Goal: Transaction & Acquisition: Purchase product/service

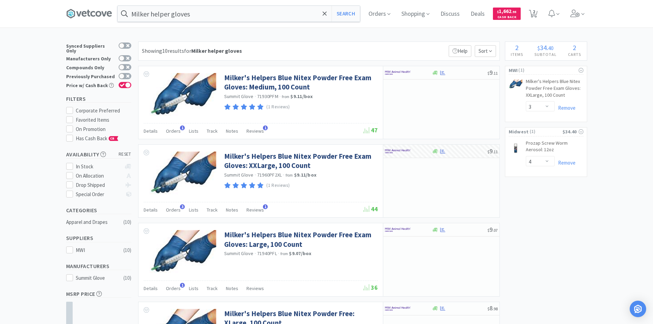
select select "3"
select select "4"
click at [197, 15] on input "Milker helper gloves" at bounding box center [238, 14] width 242 height 16
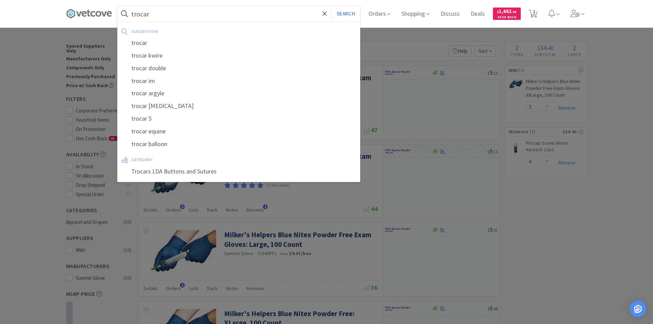
type input "trocar"
click at [331, 6] on button "Search" at bounding box center [345, 14] width 28 height 16
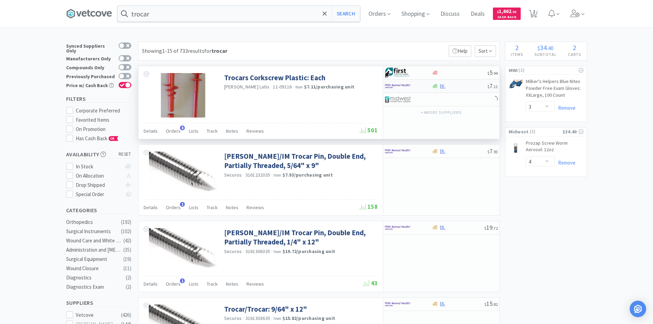
click at [423, 86] on div at bounding box center [408, 86] width 47 height 12
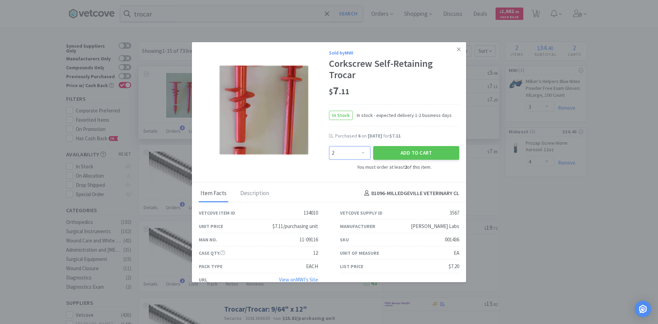
click at [360, 153] on select "Enter Quantity 2 3 4 5 6 7 8 9 10 11 12 13 14 15 16 17 18 19 20 21 Enter Quanti…" at bounding box center [349, 153] width 41 height 14
select select "6"
click at [329, 146] on select "Enter Quantity 2 3 4 5 6 7 8 9 10 11 12 13 14 15 16 17 18 19 20 21 Enter Quanti…" at bounding box center [349, 153] width 41 height 14
click at [391, 154] on button "Add to Cart" at bounding box center [416, 153] width 86 height 14
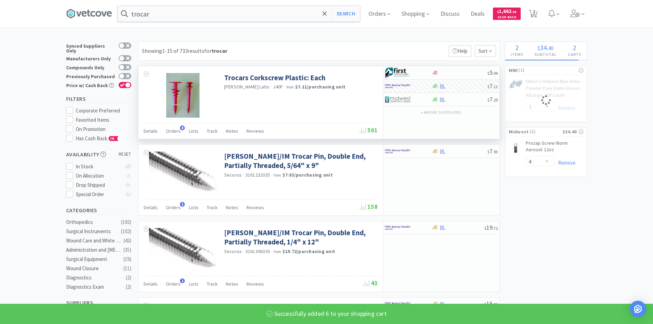
select select "6"
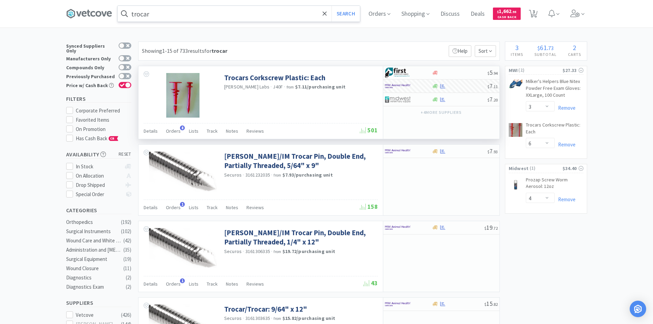
drag, startPoint x: 165, startPoint y: 12, endPoint x: 169, endPoint y: 9, distance: 4.4
click at [166, 12] on input "trocar" at bounding box center [238, 14] width 242 height 16
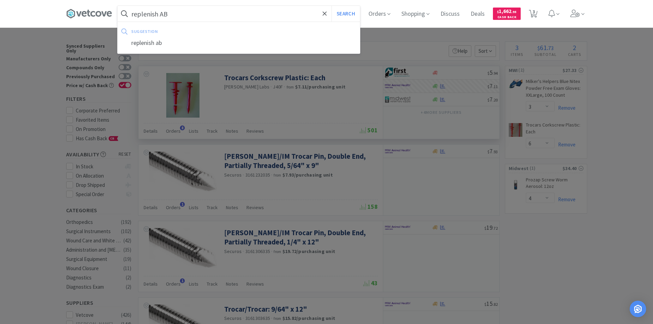
type input "replenish AB"
click at [331, 6] on button "Search" at bounding box center [345, 14] width 28 height 16
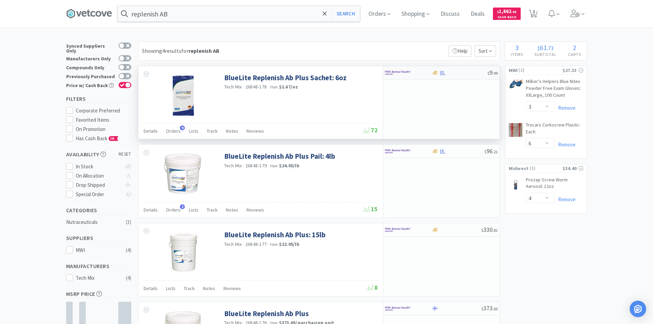
click at [464, 75] on div at bounding box center [459, 72] width 55 height 5
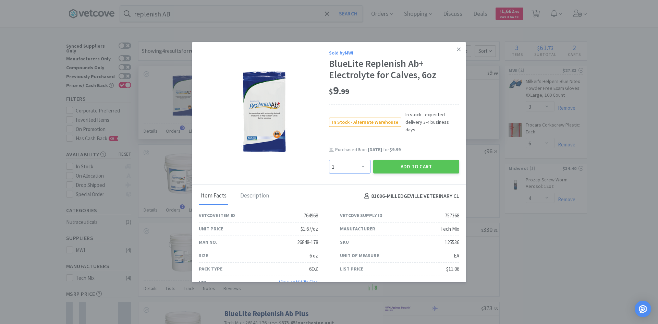
click at [360, 160] on select "Enter Quantity 1 2 3 4 5 6 7 8 9 10 11 12 13 14 15 16 17 18 19 20 Enter Quantity" at bounding box center [349, 167] width 41 height 14
select select "5"
click at [329, 160] on select "Enter Quantity 1 2 3 4 5 6 7 8 9 10 11 12 13 14 15 16 17 18 19 20 Enter Quantity" at bounding box center [349, 167] width 41 height 14
click at [406, 160] on button "Add to Cart" at bounding box center [416, 167] width 86 height 14
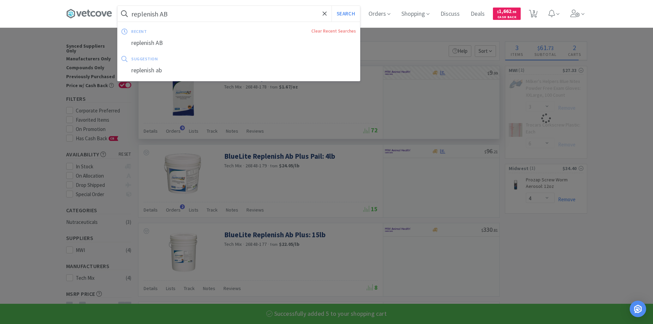
select select "5"
select select "3"
click at [177, 13] on input "replenish AB" at bounding box center [238, 14] width 242 height 16
select select "6"
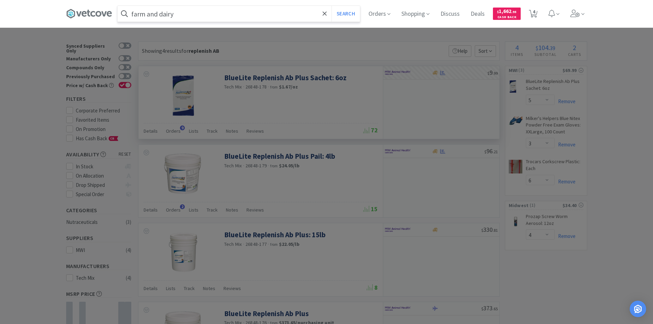
type input "farm and dairy"
click at [331, 6] on button "Search" at bounding box center [345, 14] width 28 height 16
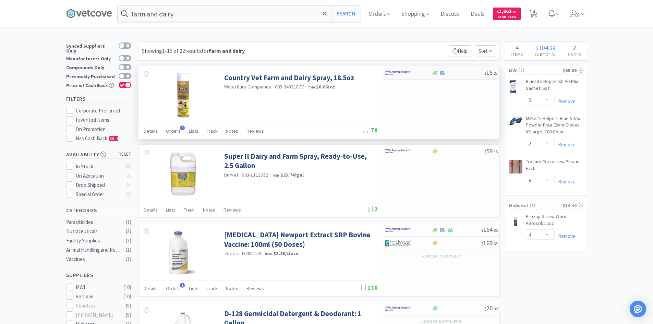
click at [469, 71] on div at bounding box center [458, 72] width 52 height 5
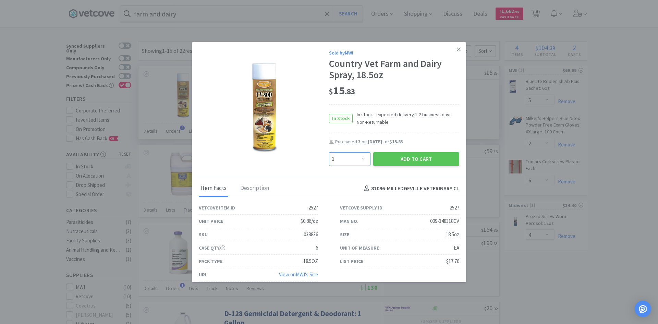
click at [358, 161] on select "Enter Quantity 1 2 3 4 5 6 7 8 9 10 11 12 13 14 15 16 17 18 19 20 Enter Quantity" at bounding box center [349, 159] width 41 height 14
select select "2"
click at [329, 152] on select "Enter Quantity 1 2 3 4 5 6 7 8 9 10 11 12 13 14 15 16 17 18 19 20 Enter Quantity" at bounding box center [349, 159] width 41 height 14
click at [415, 158] on button "Add to Cart" at bounding box center [416, 159] width 86 height 14
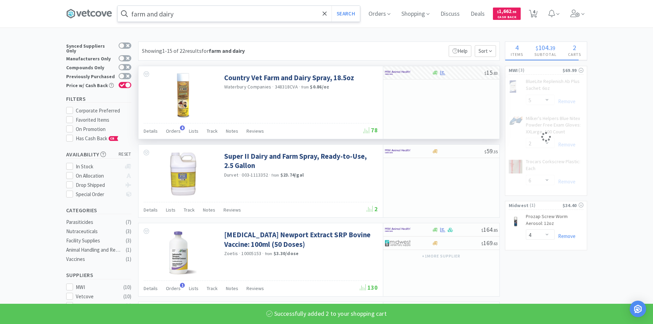
click at [181, 19] on input "farm and dairy" at bounding box center [238, 14] width 242 height 16
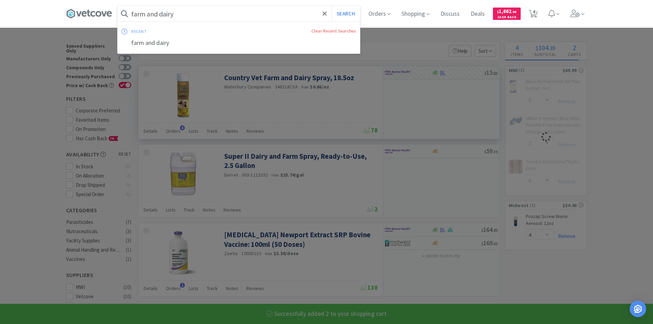
select select "2"
select select "3"
select select "6"
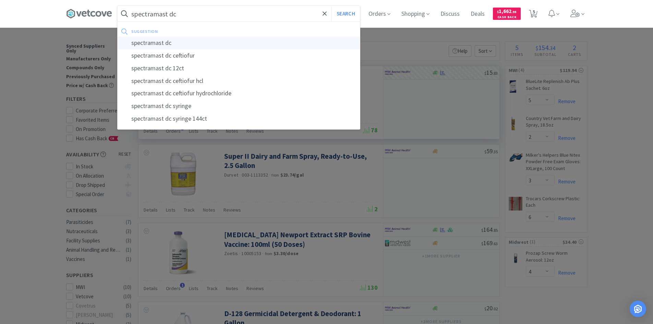
type input "spectramast dc"
click at [166, 42] on div "spectramast dc" at bounding box center [238, 43] width 242 height 13
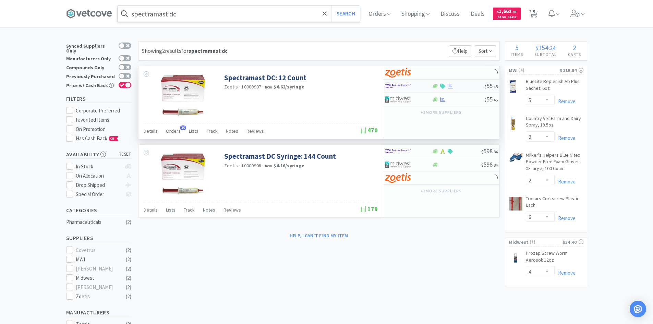
click at [473, 87] on div at bounding box center [458, 86] width 52 height 5
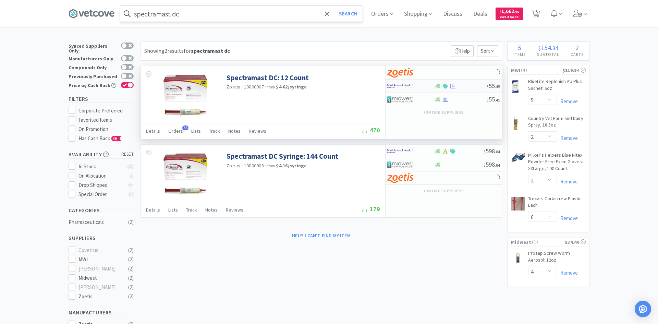
select select "1"
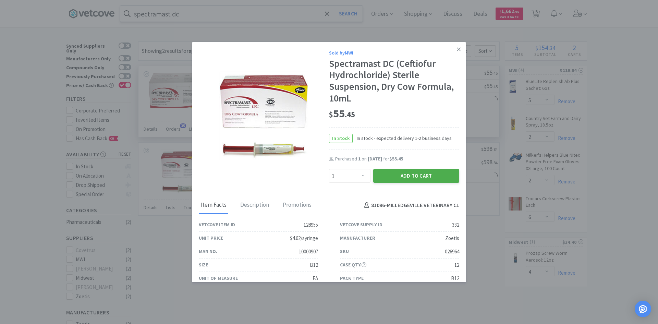
click at [419, 175] on button "Add to Cart" at bounding box center [416, 176] width 86 height 14
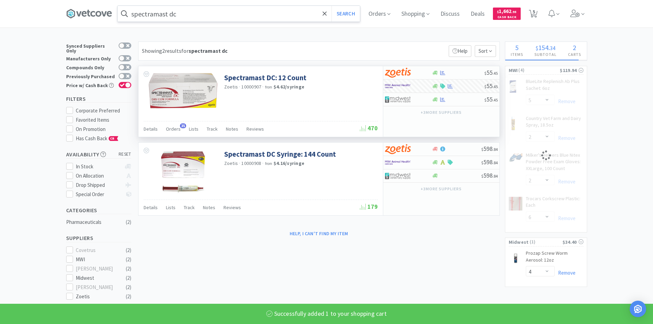
select select "1"
select select "6"
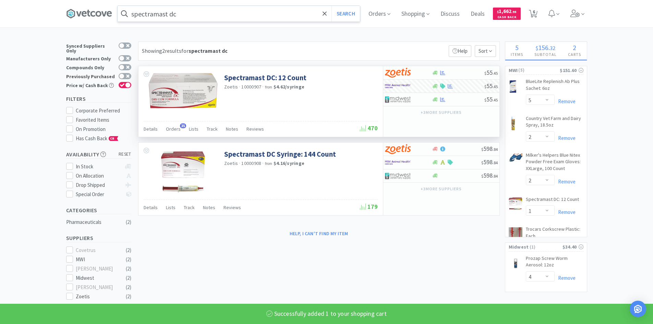
click at [190, 16] on input "spectramast dc" at bounding box center [238, 14] width 242 height 16
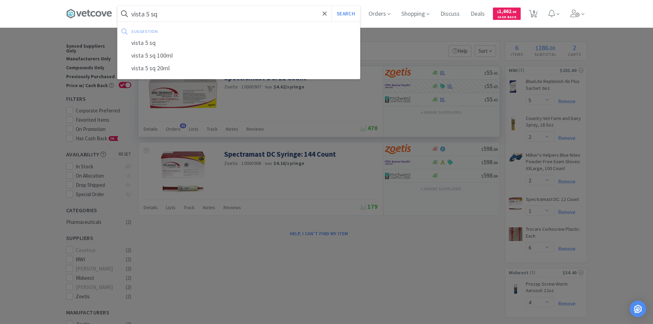
type input "vista 5 sq"
click at [331, 6] on button "Search" at bounding box center [345, 14] width 28 height 16
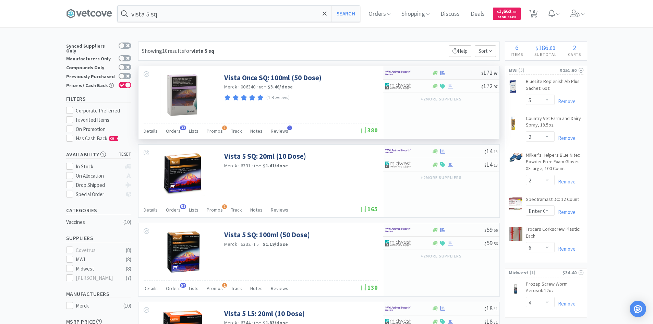
click at [446, 74] on div at bounding box center [456, 72] width 49 height 5
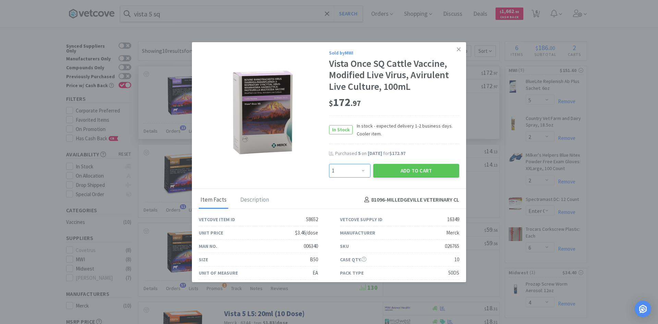
click at [362, 169] on select "Enter Quantity 1 2 3 4 5 6 7 8 9 10 11 12 13 14 15 16 17 18 19 20 Enter Quantity" at bounding box center [349, 171] width 41 height 14
select select "6"
click at [329, 164] on select "Enter Quantity 1 2 3 4 5 6 7 8 9 10 11 12 13 14 15 16 17 18 19 20 Enter Quantity" at bounding box center [349, 171] width 41 height 14
click at [403, 172] on button "Add to Cart" at bounding box center [416, 171] width 86 height 14
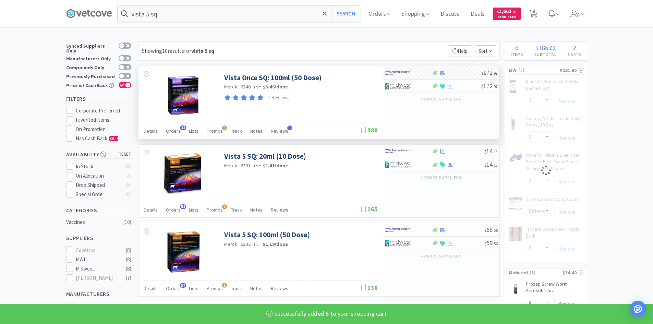
select select "6"
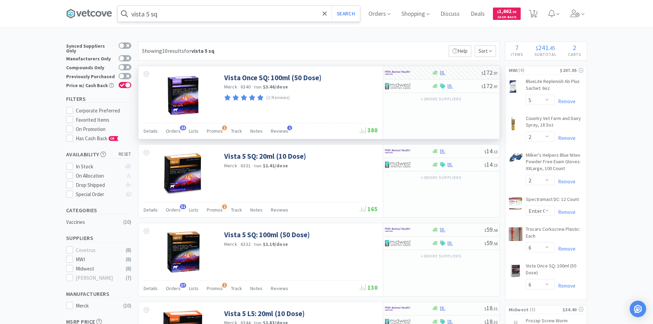
click at [200, 15] on input "vista 5 sq" at bounding box center [238, 14] width 242 height 16
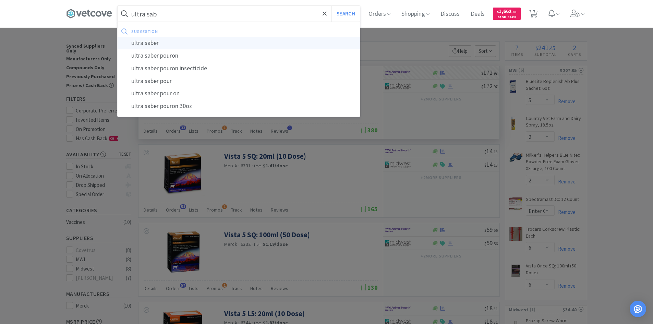
click at [153, 45] on div "ultra saber" at bounding box center [238, 43] width 242 height 13
type input "ultra saber"
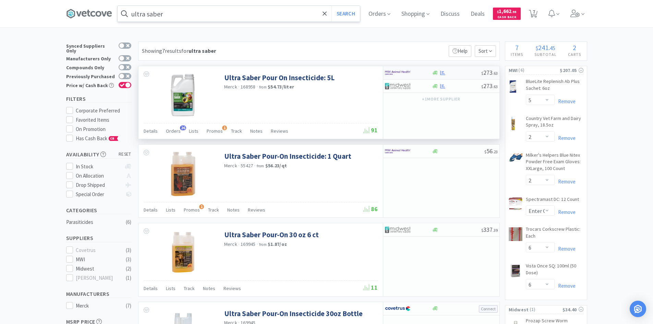
click at [417, 74] on div at bounding box center [404, 73] width 38 height 12
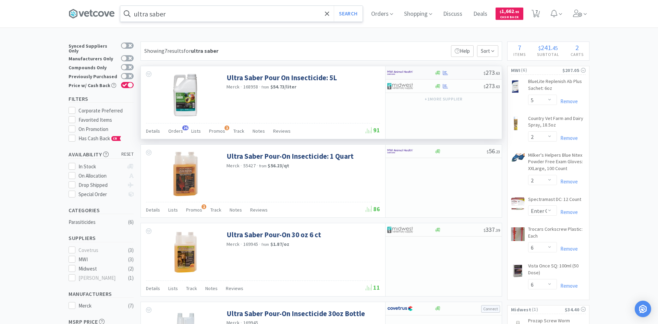
select select "1"
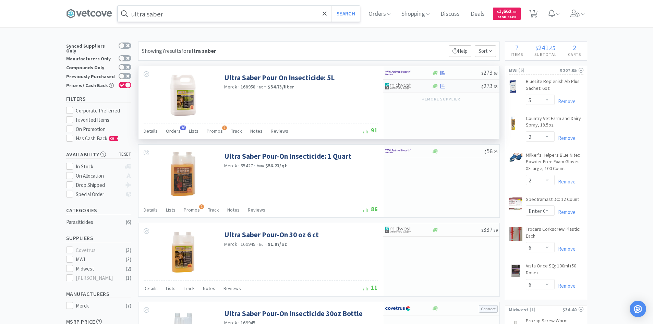
click at [451, 86] on div at bounding box center [456, 86] width 49 height 5
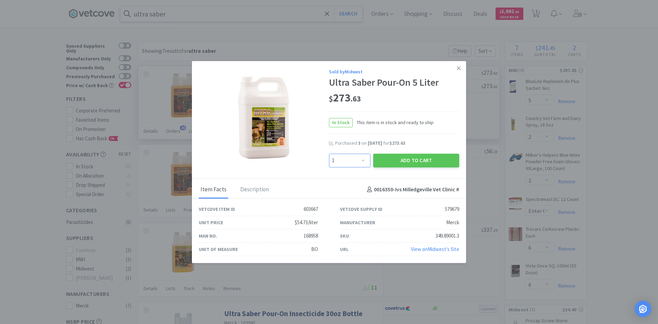
click at [364, 162] on select "Enter Quantity 1 2 3 4 5 6 7 8 9 10 11 12 13 14 15 16 17 18 19 20 Enter Quantity" at bounding box center [349, 160] width 41 height 14
select select "6"
click at [329, 153] on select "Enter Quantity 1 2 3 4 5 6 7 8 9 10 11 12 13 14 15 16 17 18 19 20 Enter Quantity" at bounding box center [349, 160] width 41 height 14
click at [420, 159] on button "Add to Cart" at bounding box center [416, 160] width 86 height 14
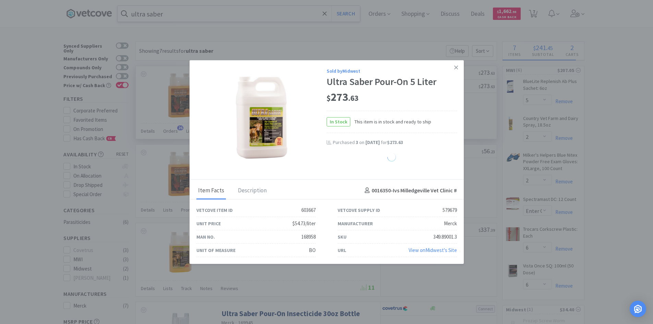
select select "6"
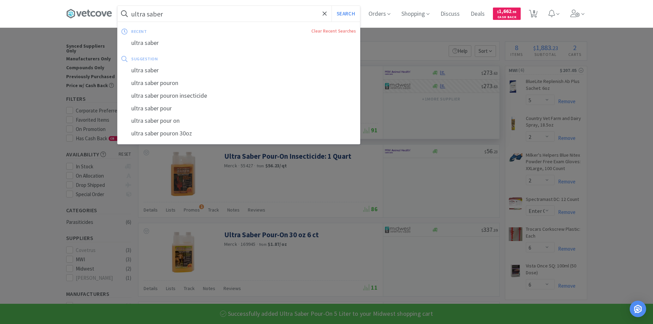
click at [182, 16] on input "ultra saber" at bounding box center [238, 14] width 242 height 16
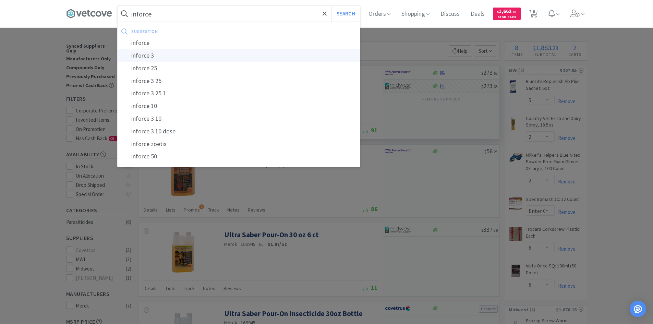
click at [159, 57] on div "inforce 3" at bounding box center [238, 55] width 242 height 13
type input "inforce 3"
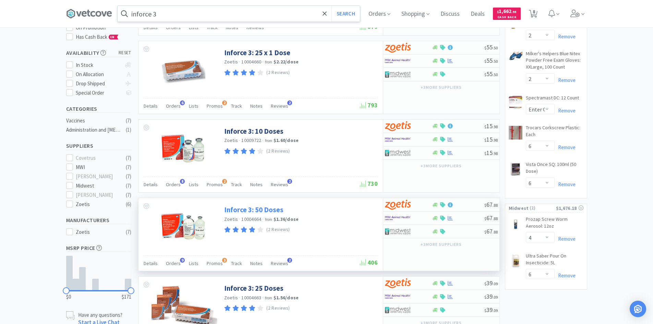
scroll to position [103, 0]
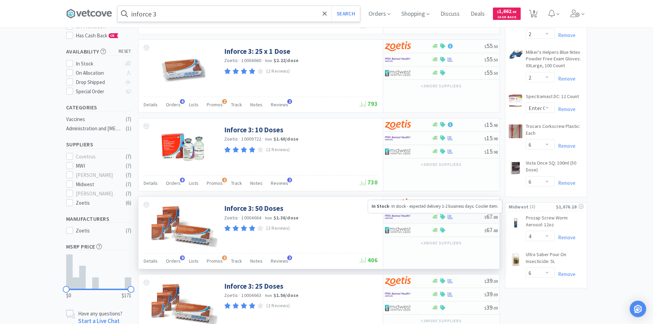
click at [436, 218] on icon at bounding box center [434, 216] width 5 height 5
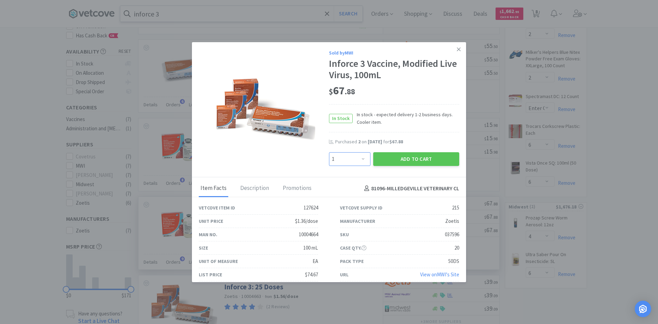
click at [358, 160] on select "Enter Quantity 1 2 3 4 5 6 7 8 9 10 11 12 13 14 15 16 17 18 19 20 Enter Quantity" at bounding box center [349, 159] width 41 height 14
select select "3"
click at [329, 152] on select "Enter Quantity 1 2 3 4 5 6 7 8 9 10 11 12 13 14 15 16 17 18 19 20 Enter Quantity" at bounding box center [349, 159] width 41 height 14
click at [416, 160] on button "Add to Cart" at bounding box center [416, 159] width 86 height 14
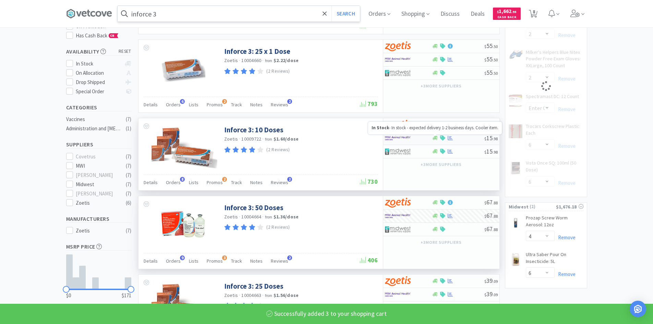
select select "3"
select select "1"
select select "6"
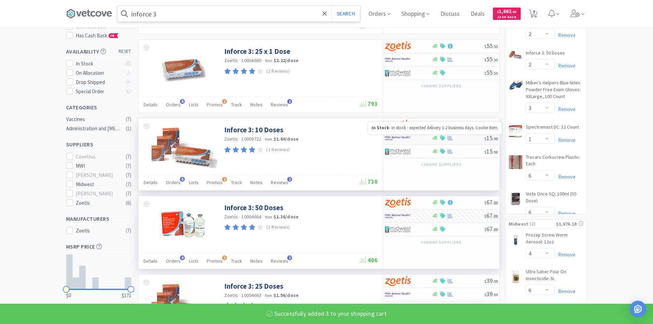
click at [432, 138] on icon at bounding box center [434, 137] width 5 height 5
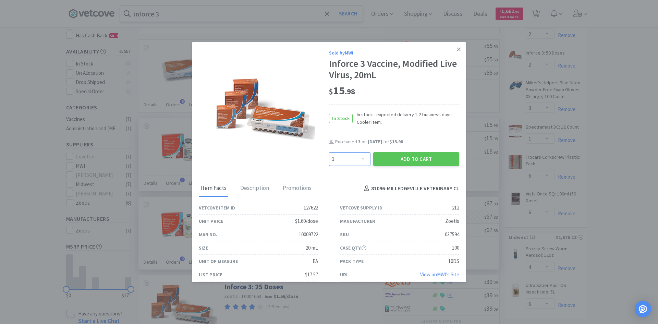
drag, startPoint x: 362, startPoint y: 159, endPoint x: 359, endPoint y: 154, distance: 4.8
click at [362, 159] on select "Enter Quantity 1 2 3 4 5 6 7 8 9 10 11 12 13 14 15 16 17 18 19 20 Enter Quantity" at bounding box center [349, 159] width 41 height 14
select select "3"
click at [329, 152] on select "Enter Quantity 1 2 3 4 5 6 7 8 9 10 11 12 13 14 15 16 17 18 19 20 Enter Quantity" at bounding box center [349, 159] width 41 height 14
click at [393, 157] on button "Add to Cart" at bounding box center [416, 159] width 86 height 14
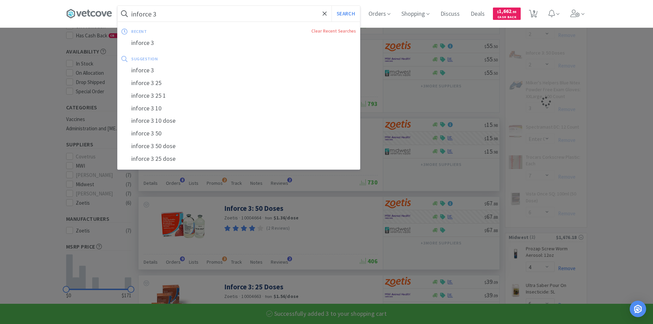
click at [189, 15] on input "inforce 3" at bounding box center [238, 14] width 242 height 16
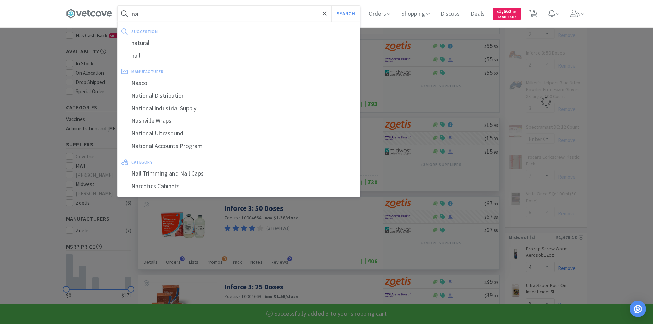
type input "nas"
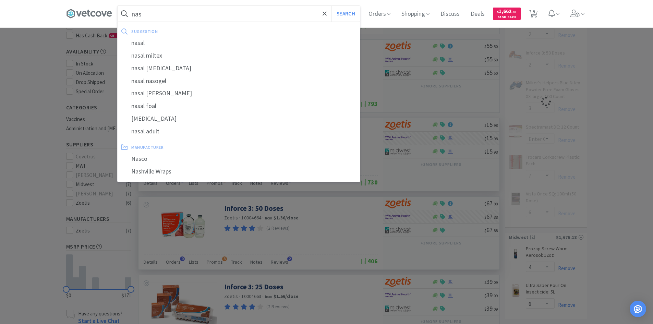
select select "3"
select select "1"
select select "6"
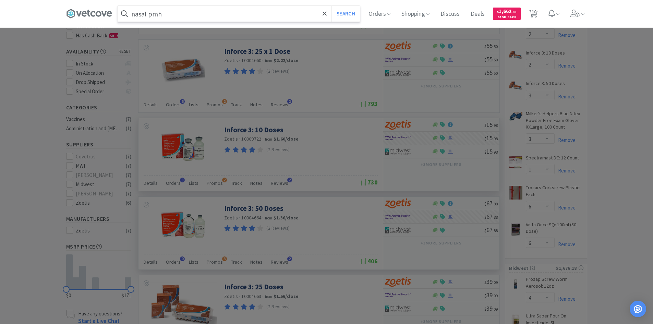
type input "nasal pmh"
click at [331, 6] on button "Search" at bounding box center [345, 14] width 28 height 16
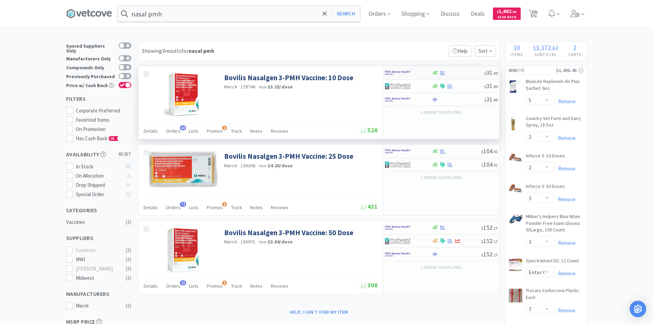
click at [417, 73] on div at bounding box center [404, 73] width 38 height 12
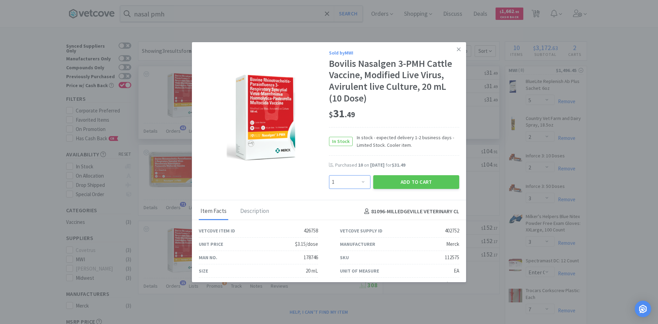
click at [360, 180] on select "Enter Quantity 1 2 3 4 5 6 7 8 9 10 11 12 13 14 15 16 17 18 19 20 Enter Quantity" at bounding box center [349, 182] width 41 height 14
select select "6"
click at [329, 175] on select "Enter Quantity 1 2 3 4 5 6 7 8 9 10 11 12 13 14 15 16 17 18 19 20 Enter Quantity" at bounding box center [349, 182] width 41 height 14
click at [388, 182] on button "Add to Cart" at bounding box center [416, 182] width 86 height 14
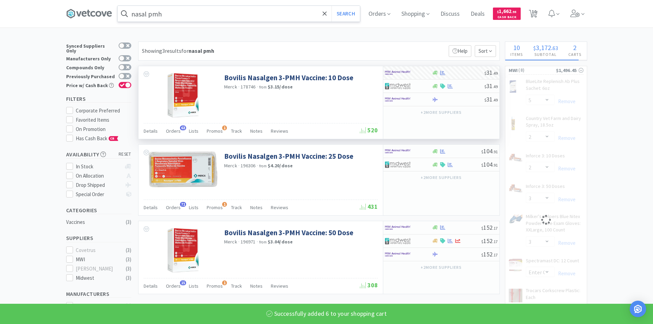
click at [180, 18] on input "nasal pmh" at bounding box center [238, 14] width 242 height 16
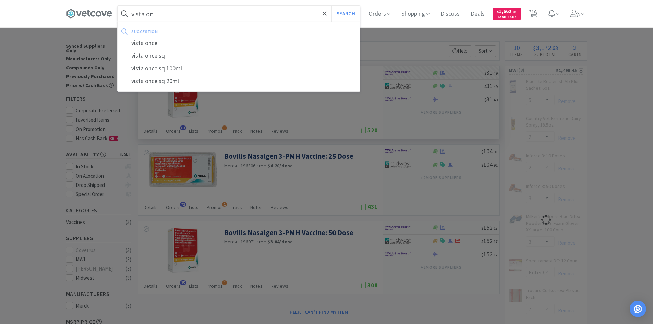
type input "vista onc"
select select "6"
select select "2"
select select "3"
type input "vista once"
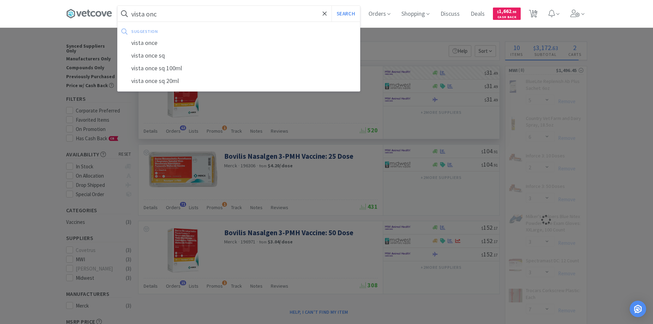
select select "1"
select select "6"
type input "vista once"
click at [331, 6] on button "Search" at bounding box center [345, 14] width 28 height 16
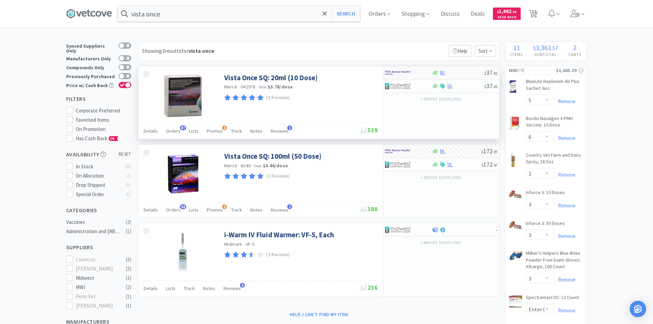
click at [415, 75] on div at bounding box center [404, 73] width 38 height 12
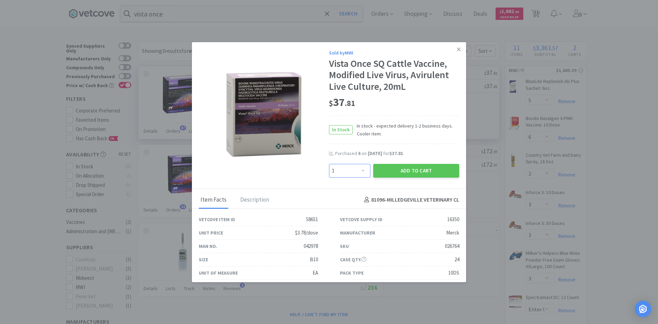
click at [362, 170] on select "Enter Quantity 1 2 3 4 5 6 7 8 9 10 11 12 13 14 15 16 17 18 19 20 Enter Quantity" at bounding box center [349, 171] width 41 height 14
select select "6"
click at [329, 164] on select "Enter Quantity 1 2 3 4 5 6 7 8 9 10 11 12 13 14 15 16 17 18 19 20 Enter Quantity" at bounding box center [349, 171] width 41 height 14
click at [395, 173] on button "Add to Cart" at bounding box center [416, 171] width 86 height 14
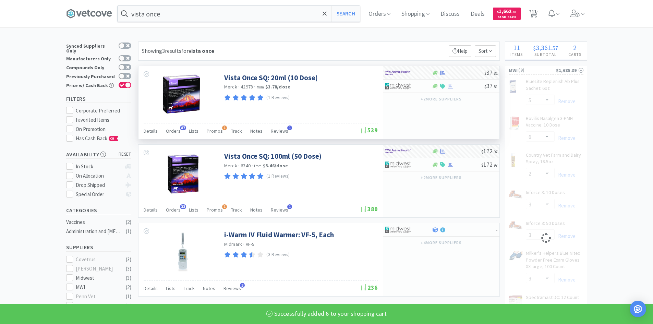
select select "6"
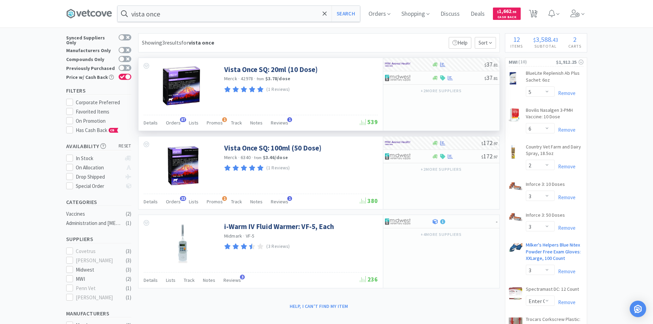
scroll to position [171, 0]
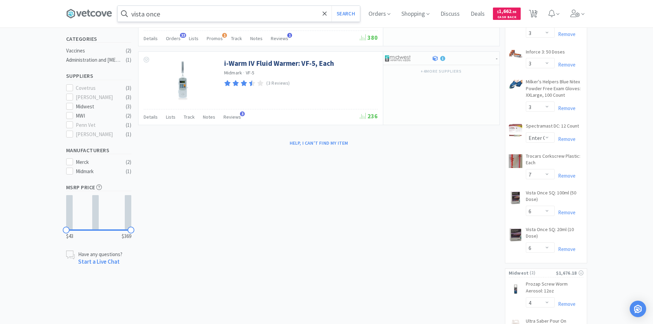
click at [194, 16] on input "vista once" at bounding box center [238, 14] width 242 height 16
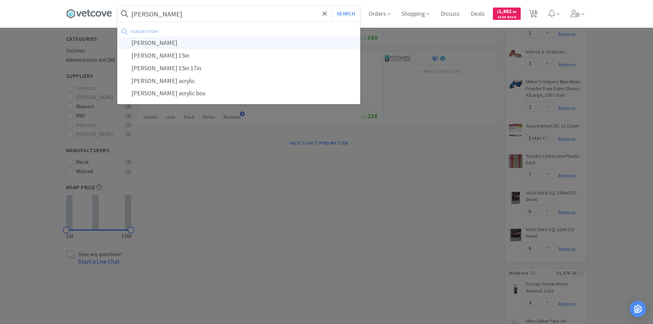
click at [165, 45] on div "[PERSON_NAME]" at bounding box center [238, 43] width 242 height 13
type input "[PERSON_NAME]"
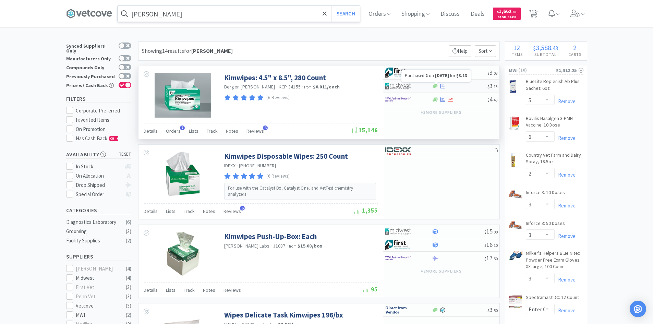
click at [445, 88] on icon at bounding box center [442, 86] width 5 height 5
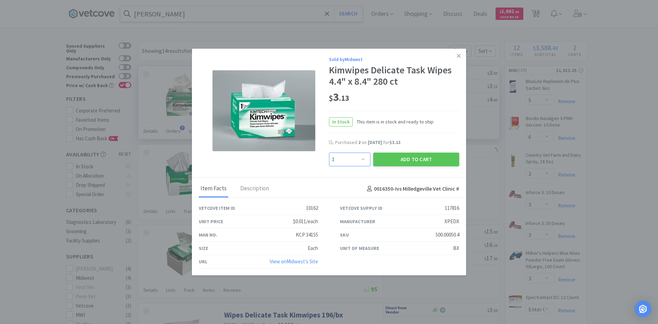
click at [363, 157] on select "Enter Quantity 1 2 3 4 5 6 7 8 9 10 11 12 13 14 15 16 17 18 19 20 Enter Quantity" at bounding box center [349, 159] width 41 height 14
select select "2"
click at [329, 152] on select "Enter Quantity 1 2 3 4 5 6 7 8 9 10 11 12 13 14 15 16 17 18 19 20 Enter Quantity" at bounding box center [349, 159] width 41 height 14
click at [410, 161] on button "Add to Cart" at bounding box center [416, 159] width 86 height 14
select select "2"
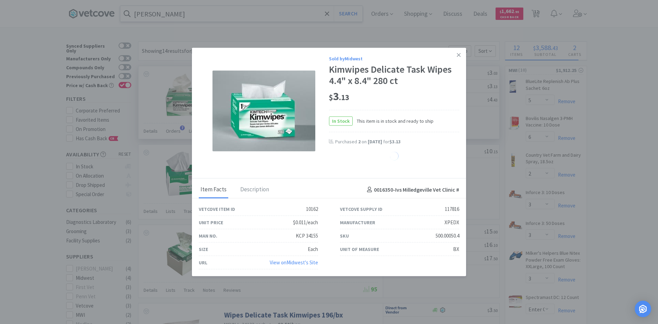
select select "4"
select select "6"
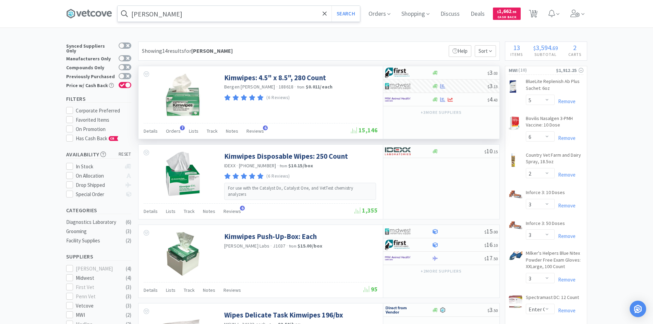
click at [188, 17] on input "[PERSON_NAME]" at bounding box center [238, 14] width 242 height 16
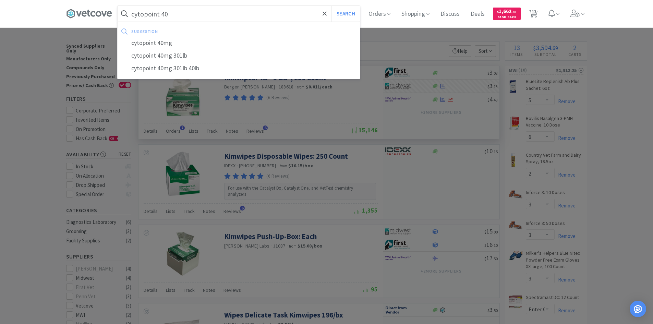
type input "cytopoint 40"
click at [331, 6] on button "Search" at bounding box center [345, 14] width 28 height 16
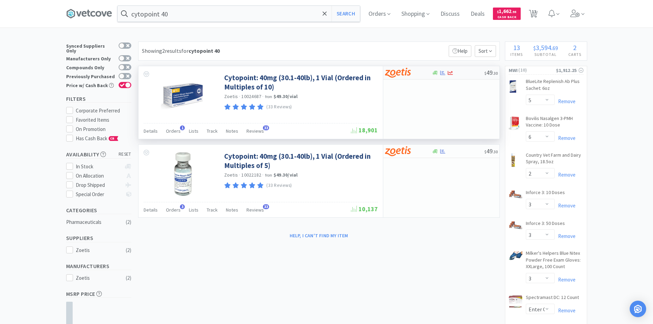
click at [418, 72] on div at bounding box center [404, 73] width 38 height 12
select select "10"
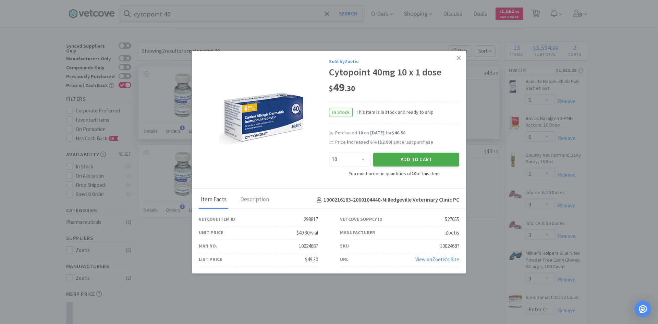
click at [409, 160] on button "Add to Cart" at bounding box center [416, 159] width 86 height 14
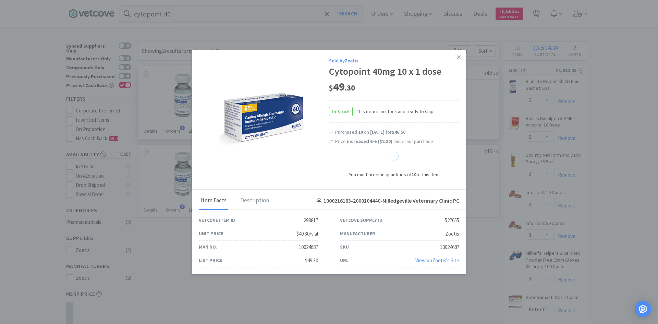
select select "10"
select select "1"
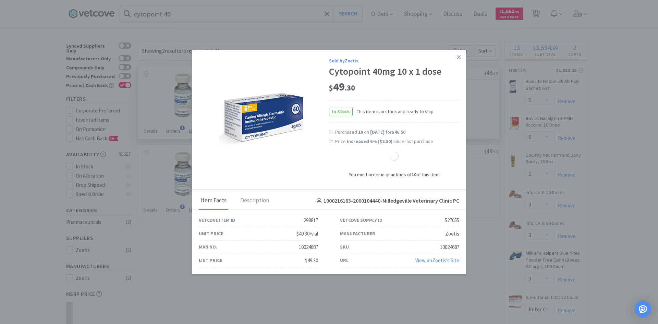
select select "1"
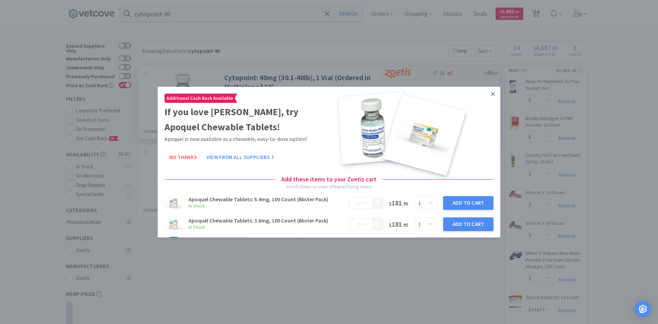
click at [490, 94] on link at bounding box center [493, 93] width 12 height 15
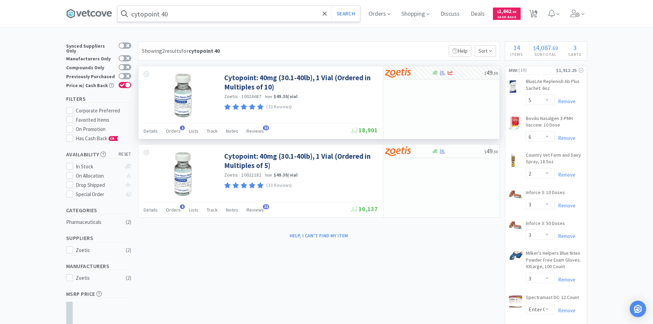
click at [186, 12] on input "cytopoint 40" at bounding box center [238, 14] width 242 height 16
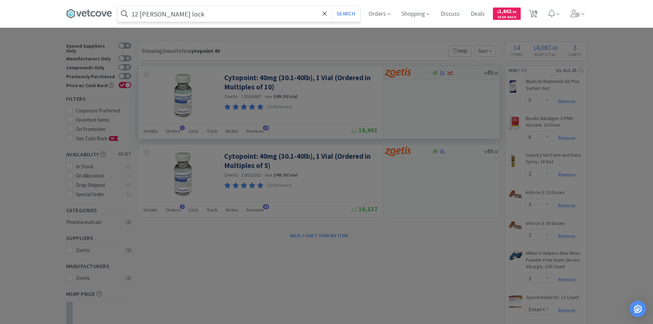
type input "12 [PERSON_NAME] lock"
click at [331, 6] on button "Search" at bounding box center [345, 14] width 28 height 16
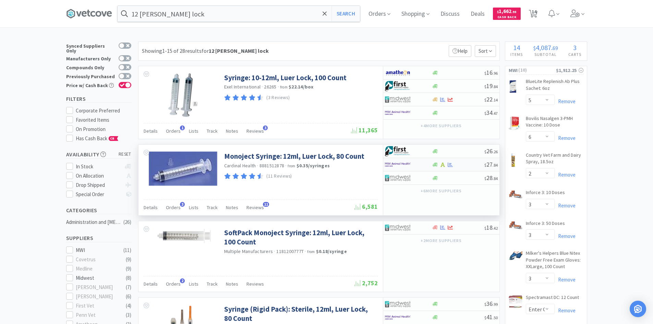
click at [415, 168] on div at bounding box center [404, 165] width 38 height 12
select select "1"
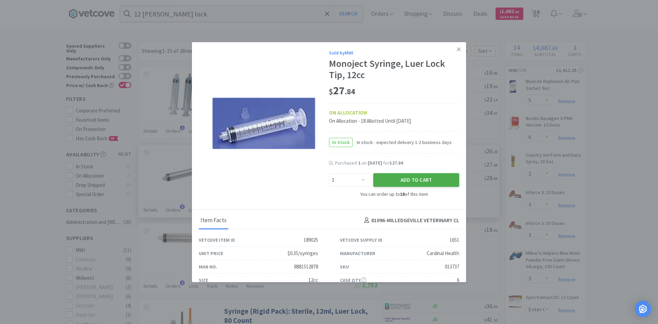
click at [400, 184] on button "Add to Cart" at bounding box center [416, 180] width 86 height 14
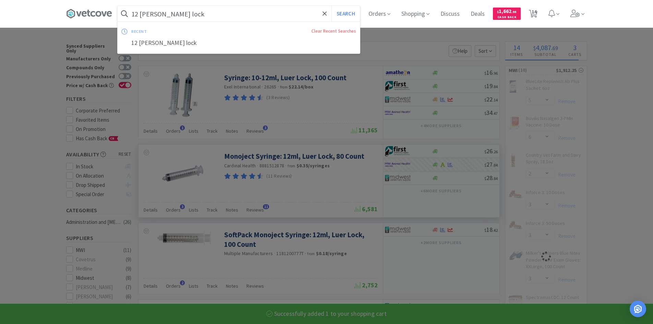
click at [192, 17] on input "12 [PERSON_NAME] lock" at bounding box center [238, 14] width 242 height 16
select select "1"
select select "6"
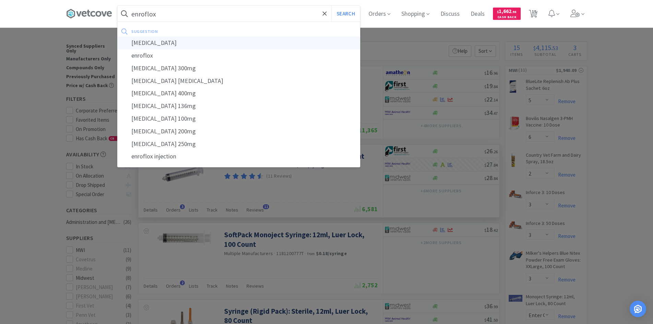
click at [153, 43] on div "[MEDICAL_DATA]" at bounding box center [238, 43] width 242 height 13
type input "[MEDICAL_DATA]"
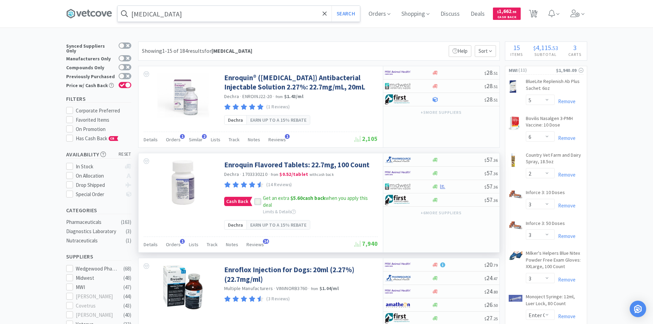
click at [257, 202] on icon at bounding box center [257, 201] width 4 height 3
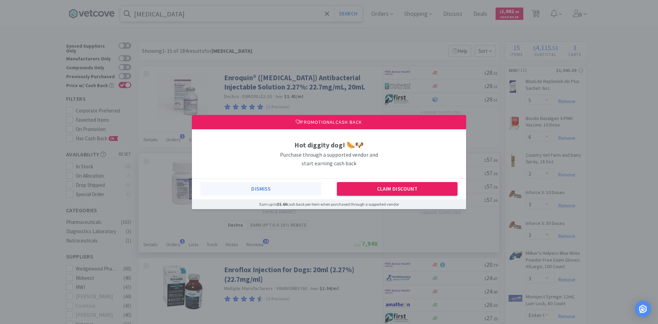
click at [257, 189] on button "Dismiss" at bounding box center [260, 189] width 121 height 14
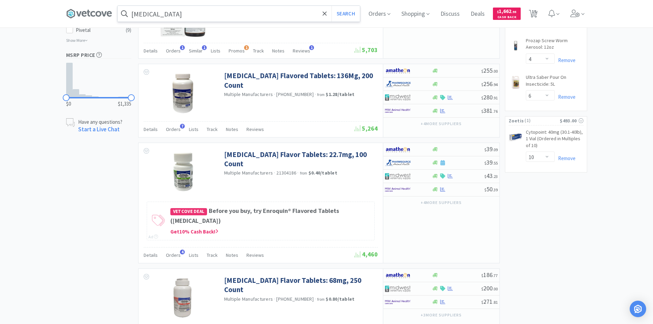
scroll to position [480, 0]
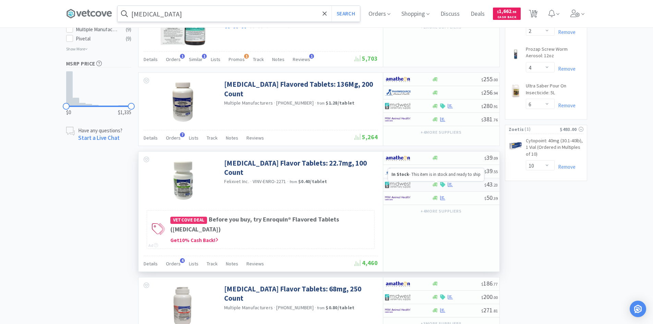
click at [433, 186] on icon at bounding box center [434, 184] width 5 height 5
select select "1"
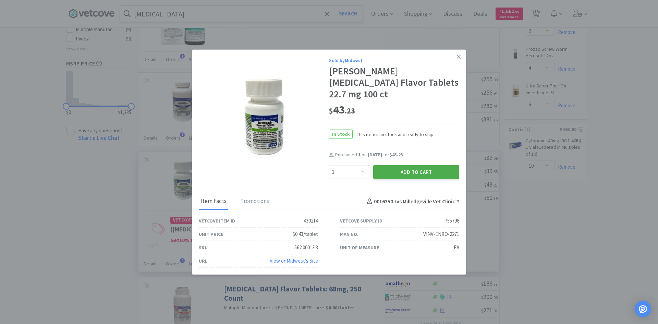
click at [424, 166] on button "Add to Cart" at bounding box center [416, 172] width 86 height 14
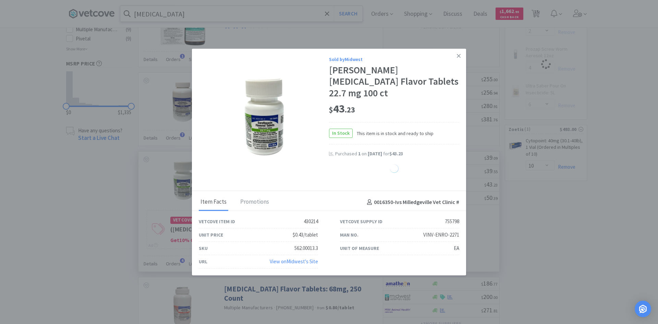
select select "1"
select select "2"
select select "4"
select select "6"
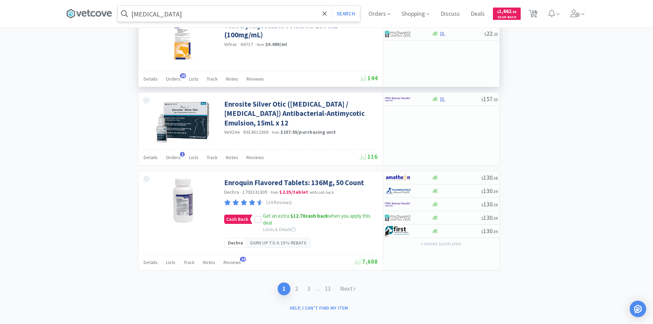
scroll to position [1199, 0]
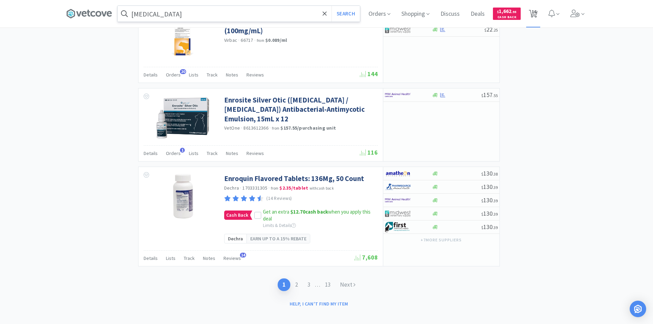
click at [536, 18] on span "16" at bounding box center [533, 11] width 5 height 27
select select "10"
select select "5"
select select "6"
select select "2"
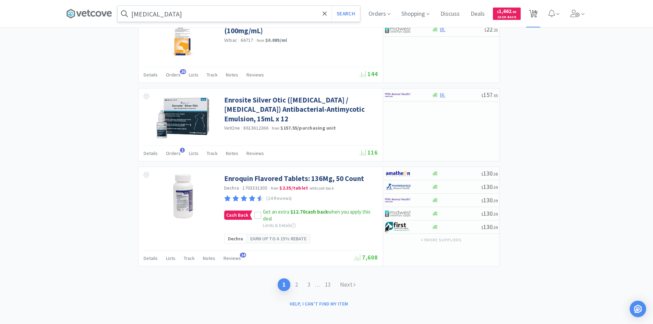
select select "3"
select select "1"
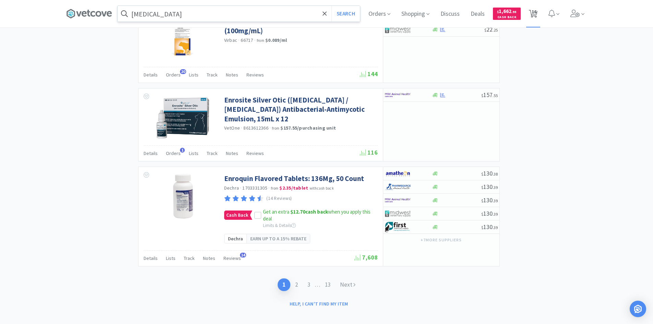
select select "6"
select select "1"
select select "2"
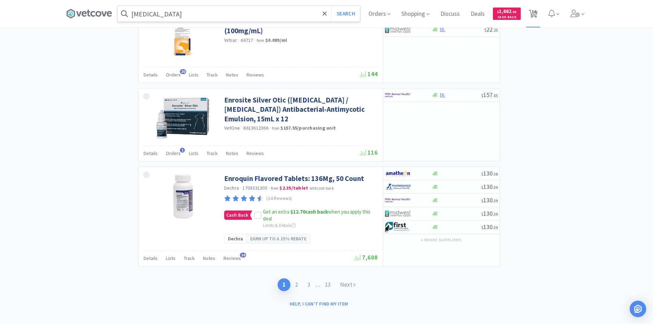
select select "4"
select select "6"
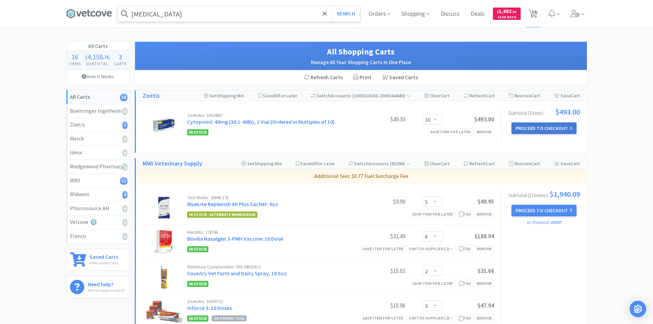
click at [536, 126] on button "Proceed to Checkout" at bounding box center [543, 128] width 65 height 12
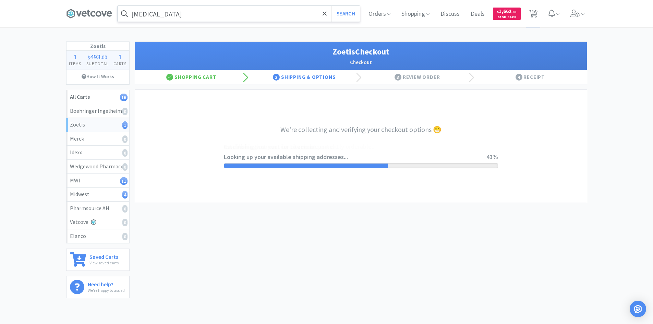
select select "invoice"
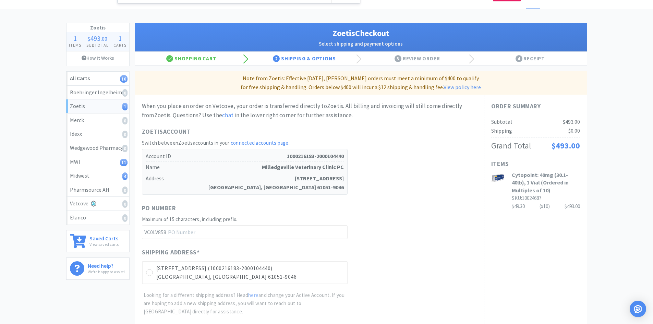
scroll to position [34, 0]
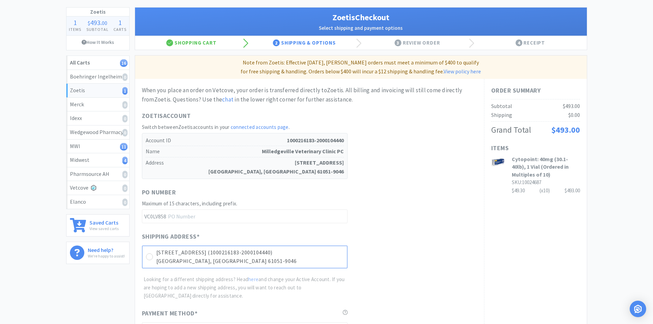
click at [214, 258] on p "[GEOGRAPHIC_DATA], [GEOGRAPHIC_DATA] 61051-9046" at bounding box center [249, 261] width 187 height 9
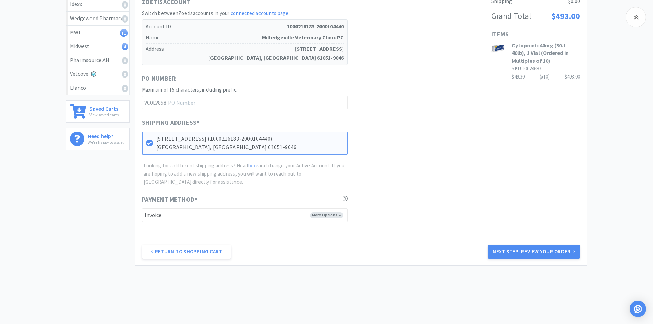
scroll to position [160, 0]
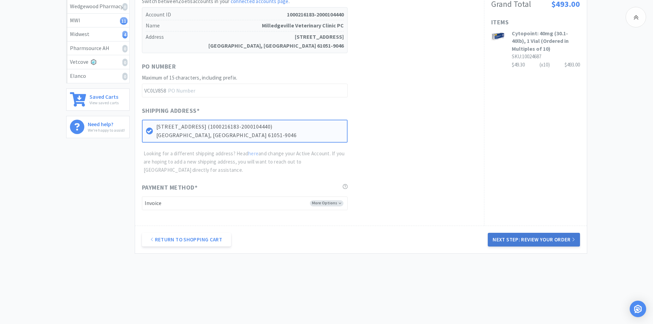
click at [536, 242] on button "Next Step: Review Your Order" at bounding box center [533, 240] width 92 height 14
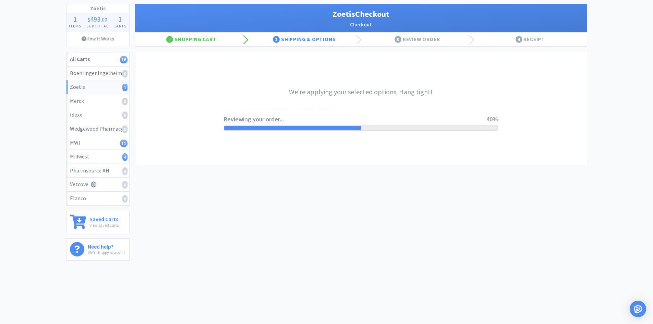
scroll to position [0, 0]
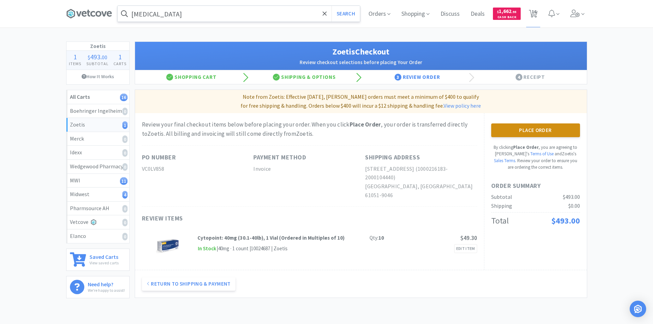
click at [523, 132] on button "Place Order" at bounding box center [535, 130] width 89 height 14
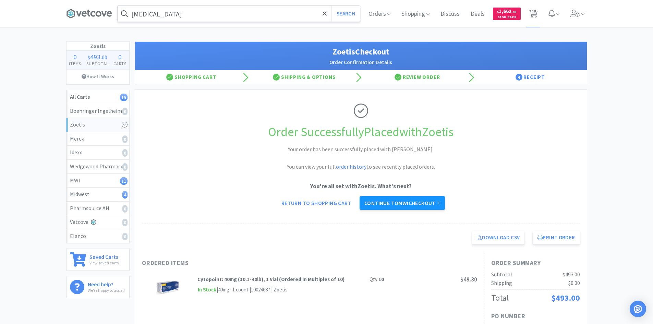
click at [429, 204] on link "Continue to MWI checkout" at bounding box center [401, 203] width 85 height 14
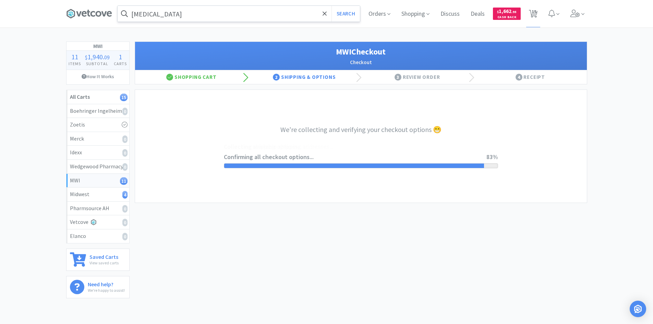
select select "STD_"
select select "FDX"
select select "RPS"
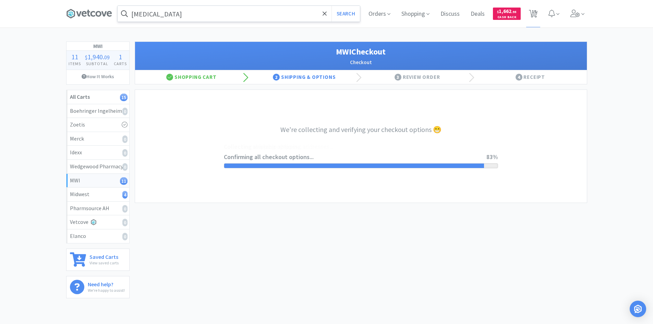
select select "150"
select select "25"
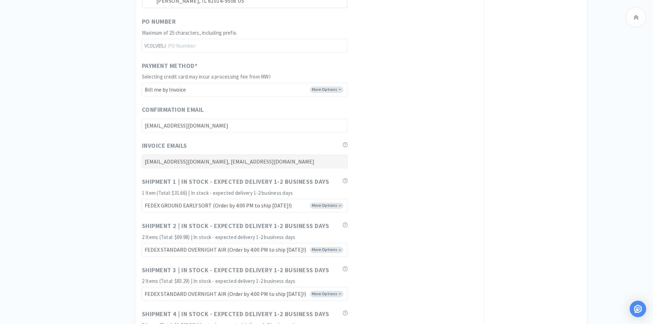
scroll to position [3391, 0]
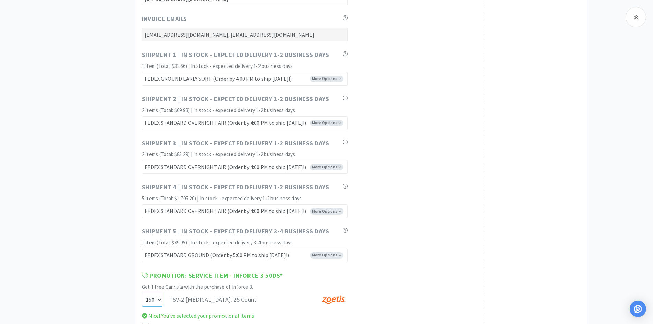
click at [158, 300] on select "0 1 2 3 4 5 6 7 8 9 10 11 12 13 14 15 16 17 18 19 20 21 22 23 24 25 26 27 28 29…" at bounding box center [152, 300] width 21 height 14
select select "0"
click at [142, 293] on select "0 1 2 3 4 5 6 7 8 9 10 11 12 13 14 15 16 17 18 19 20 21 22 23 24 25 26 27 28 29…" at bounding box center [152, 300] width 21 height 14
click at [467, 291] on div "Promotion: Service Item - Inforce 3 50ds * Get 1 free Cannula with the purchase…" at bounding box center [309, 295] width 335 height 48
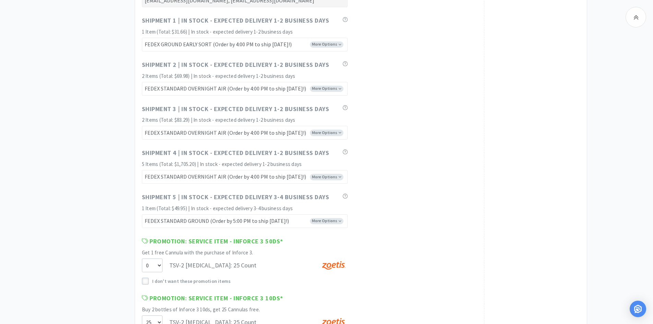
click at [146, 283] on icon at bounding box center [145, 281] width 5 height 5
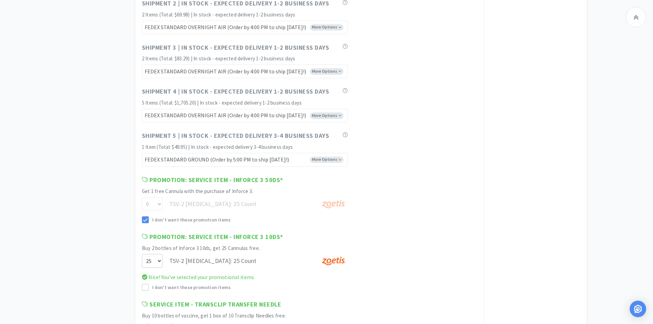
scroll to position [3494, 0]
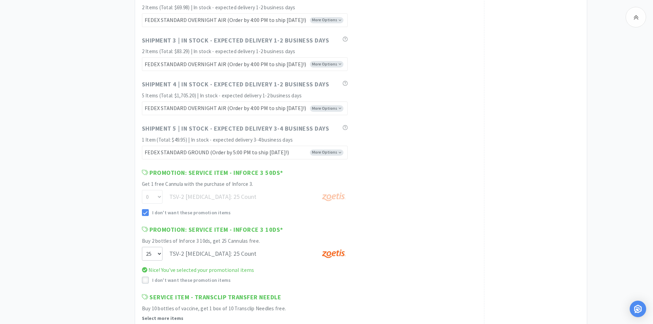
click at [147, 280] on icon at bounding box center [145, 279] width 5 height 5
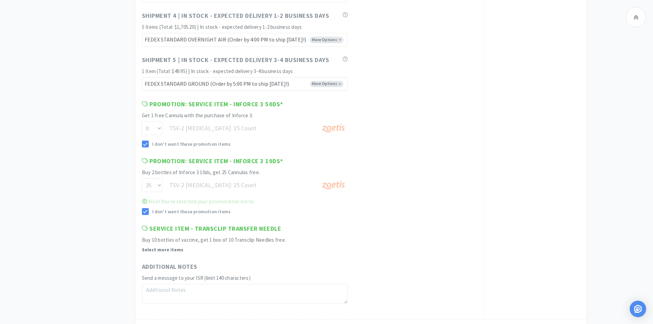
scroll to position [3597, 0]
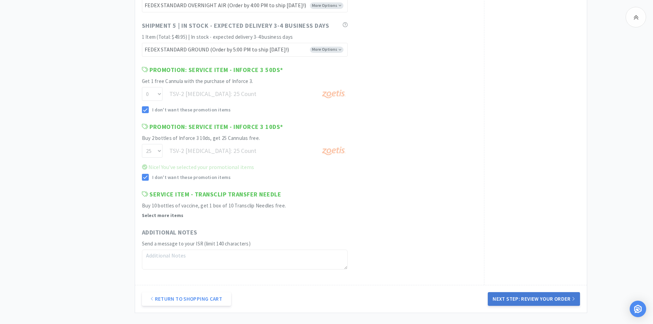
click at [548, 298] on button "Next Step: Review Your Order" at bounding box center [533, 299] width 92 height 14
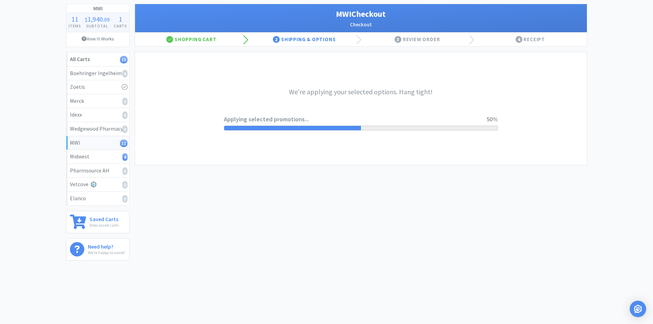
scroll to position [0, 0]
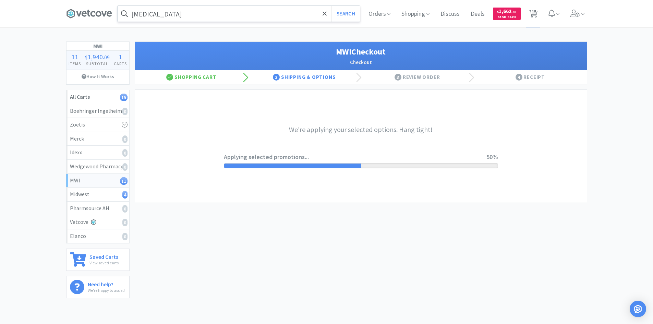
select select "STD_"
select select "FDX"
select select "RPS"
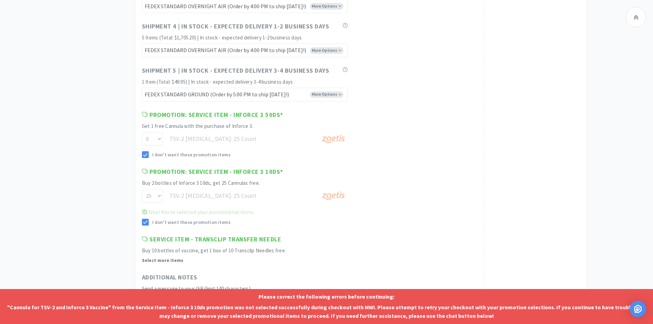
scroll to position [3553, 0]
click at [147, 220] on icon at bounding box center [145, 220] width 4 height 3
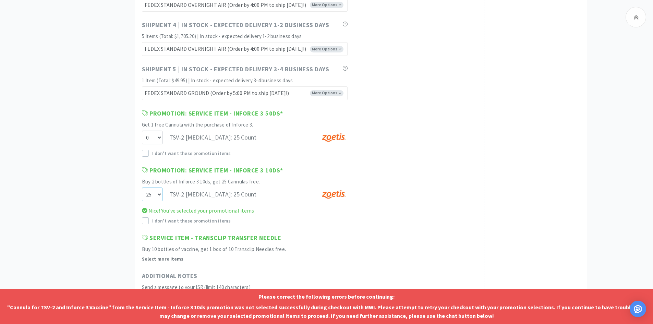
click at [158, 195] on select "0 1 2 3 4 5 6 7 8 9 10 11 12 13 14 15 16 17 18 19 20 21 22 23 24 25" at bounding box center [152, 194] width 21 height 14
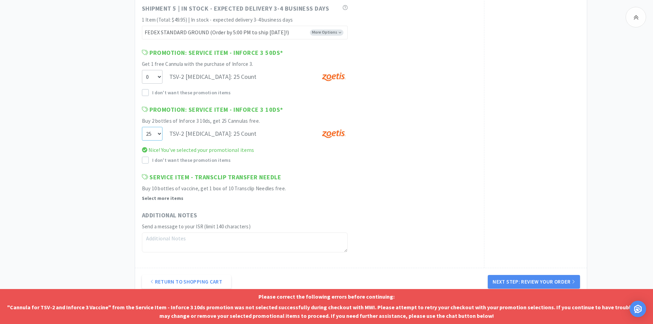
scroll to position [3656, 0]
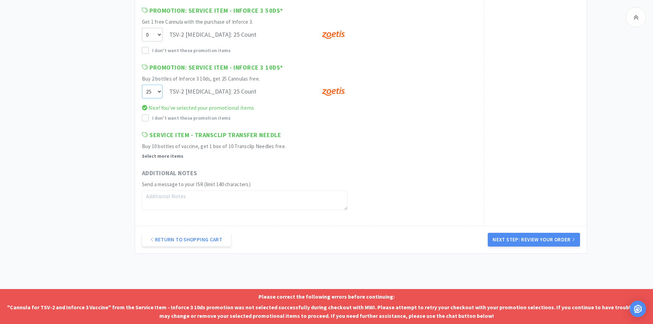
click at [160, 90] on select "0 1 2 3 4 5 6 7 8 9 10 11 12 13 14 15 16 17 18 19 20 21 22 23 24 25" at bounding box center [152, 92] width 21 height 14
select select "0"
click at [142, 95] on select "0 1 2 3 4 5 6 7 8 9 10 11 12 13 14 15 16 17 18 19 20 21 22 23 24 25" at bounding box center [152, 92] width 21 height 14
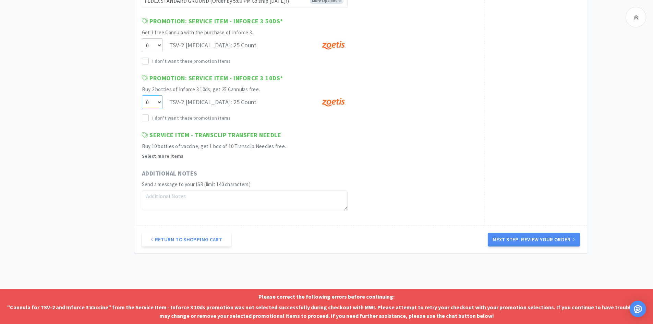
scroll to position [3646, 0]
click at [517, 239] on button "Next Step: Review Your Order" at bounding box center [533, 240] width 92 height 14
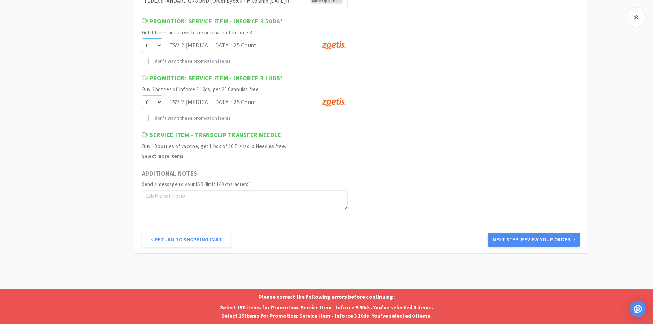
click at [159, 46] on select "0 1 2 3 4 5 6 7 8 9 10 11 12 13 14 15 16 17 18 19 20 21 22 23 24 25 26 27 28 29…" at bounding box center [152, 45] width 21 height 14
select select "1"
click at [142, 38] on select "0 1 2 3 4 5 6 7 8 9 10 11 12 13 14 15 16 17 18 19 20 21 22 23 24 25 26 27 28 29…" at bounding box center [152, 45] width 21 height 14
click at [158, 103] on select "0 1 2 3 4 5 6 7 8 9 10 11 12 13 14 15 16 17 18 19 20 21 22 23 24 25" at bounding box center [152, 102] width 21 height 14
select select "1"
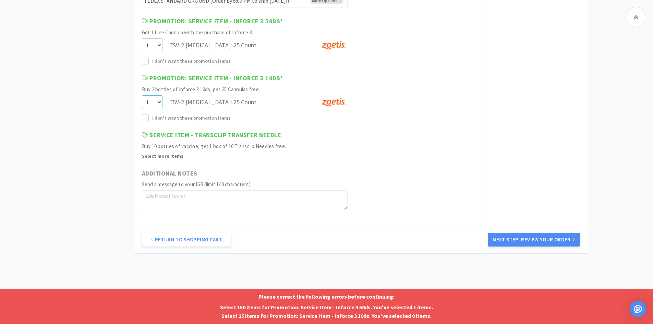
click at [142, 95] on select "0 1 2 3 4 5 6 7 8 9 10 11 12 13 14 15 16 17 18 19 20 21 22 23 24 25" at bounding box center [152, 102] width 21 height 14
click at [547, 238] on button "Next Step: Review Your Order" at bounding box center [533, 240] width 92 height 14
click at [147, 60] on icon at bounding box center [145, 61] width 4 height 3
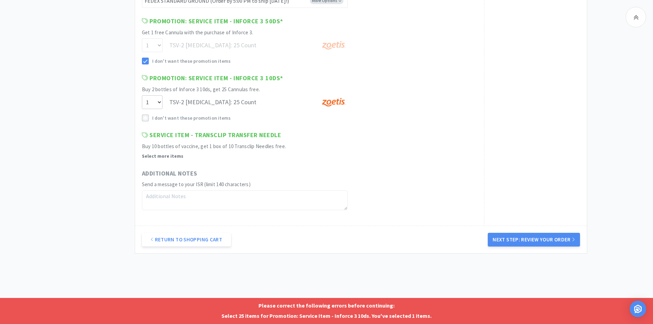
click at [145, 117] on icon at bounding box center [145, 118] width 5 height 5
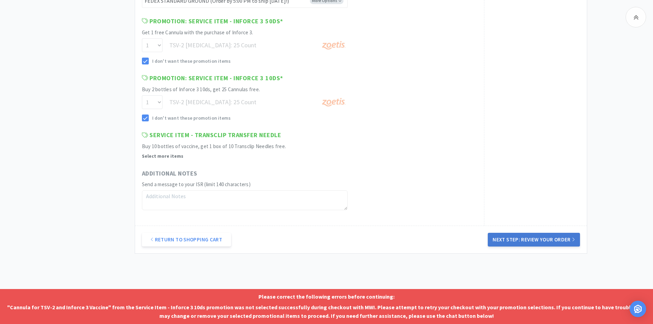
click at [548, 241] on button "Next Step: Review Your Order" at bounding box center [533, 240] width 92 height 14
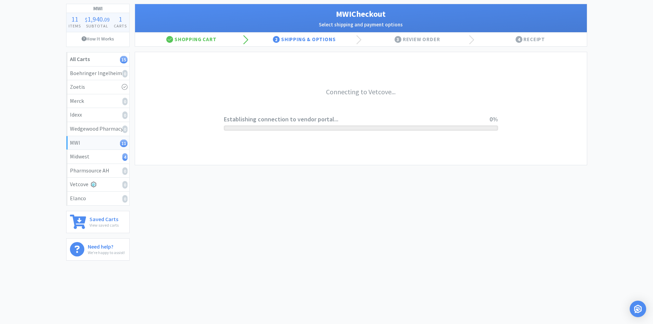
scroll to position [38, 0]
select select "STD_"
select select "FDX"
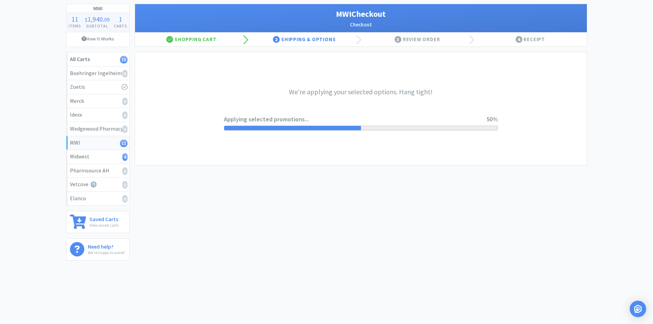
select select "RPS"
select select "1"
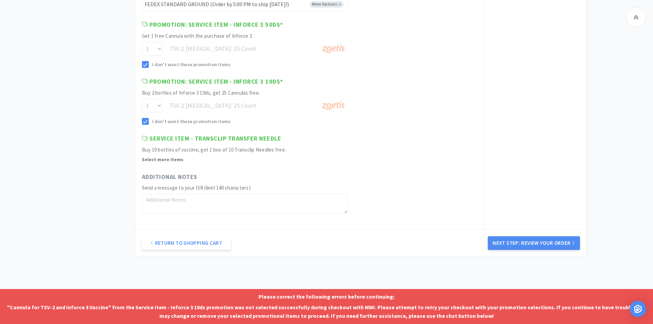
scroll to position [3646, 0]
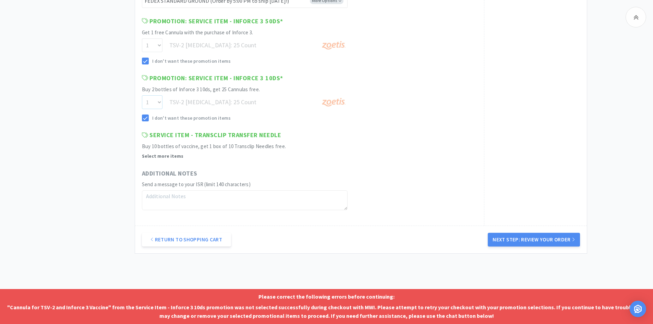
click at [158, 101] on select "0 1 2 3 4 5 6 7 8 9 10 11 12 13 14 15 16 17 18 19 20 21 22 23 24 25" at bounding box center [152, 102] width 21 height 14
select select "2"
click at [142, 95] on select "0 1 2 3 4 5 6 7 8 9 10 11 12 13 14 15 16 17 18 19 20 21 22 23 24 25" at bounding box center [152, 102] width 21 height 14
click at [143, 116] on icon at bounding box center [145, 118] width 5 height 5
click at [146, 60] on icon at bounding box center [145, 61] width 5 height 5
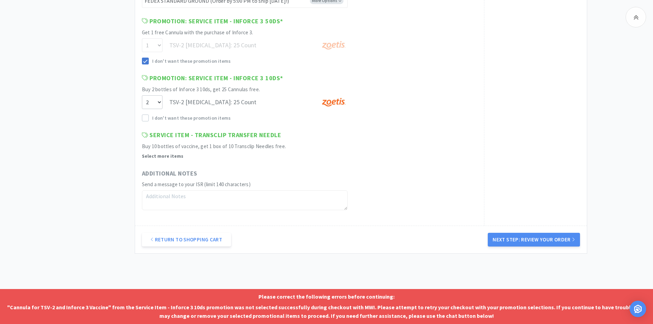
click at [145, 58] on span at bounding box center [145, 61] width 5 height 6
click at [161, 45] on select "0 1 2 3 4 5 6 7 8 9 10 11 12 13 14 15 16 17 18 19 20 21 22 23 24 25 26 27 28 29…" at bounding box center [152, 45] width 21 height 14
click at [142, 38] on select "0 1 2 3 4 5 6 7 8 9 10 11 12 13 14 15 16 17 18 19 20 21 22 23 24 25 26 27 28 29…" at bounding box center [152, 45] width 21 height 14
click at [542, 239] on button "Next Step: Review Your Order" at bounding box center [533, 240] width 92 height 14
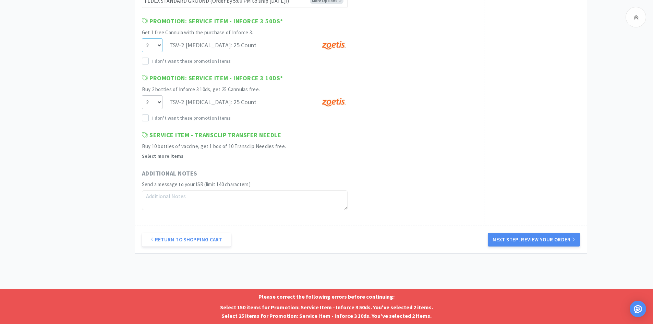
click at [158, 44] on select "0 1 2 3 4 5 6 7 8 9 10 11 12 13 14 15 16 17 18 19 20 21 22 23 24 25 26 27 28 29…" at bounding box center [152, 45] width 21 height 14
select select "150"
click at [142, 38] on select "0 1 2 3 4 5 6 7 8 9 10 11 12 13 14 15 16 17 18 19 20 21 22 23 24 25 26 27 28 29…" at bounding box center [152, 45] width 21 height 14
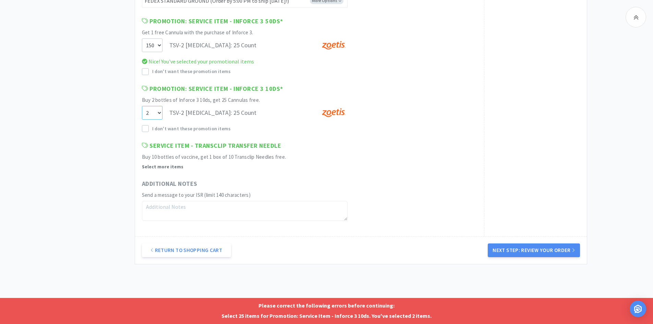
click at [159, 112] on select "0 1 2 3 4 5 6 7 8 9 10 11 12 13 14 15 16 17 18 19 20 21 22 23 24 25" at bounding box center [152, 113] width 21 height 14
select select "25"
click at [142, 106] on select "0 1 2 3 4 5 6 7 8 9 10 11 12 13 14 15 16 17 18 19 20 21 22 23 24 25" at bounding box center [152, 113] width 21 height 14
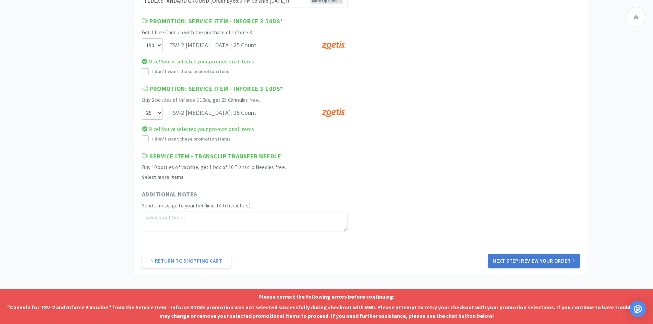
click at [508, 260] on button "Next Step: Review Your Order" at bounding box center [533, 261] width 92 height 14
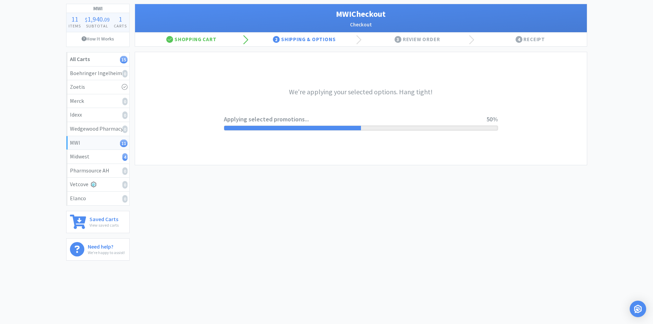
select select "STD_"
select select "FDX"
select select "RPS"
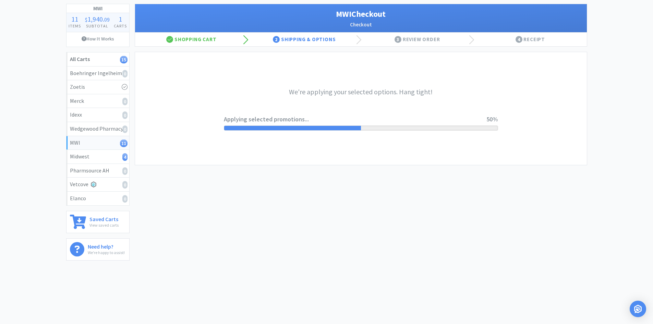
select select "150"
select select "25"
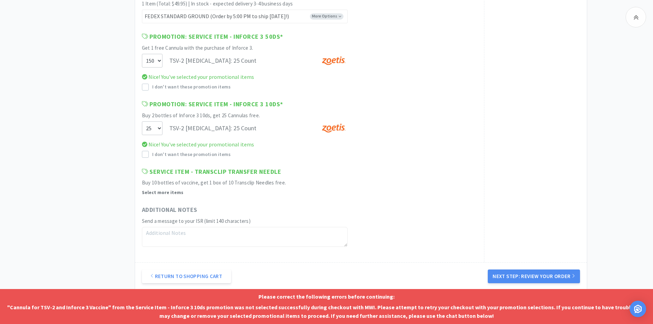
scroll to position [3631, 0]
click at [526, 272] on button "Next Step: Review Your Order" at bounding box center [533, 275] width 92 height 14
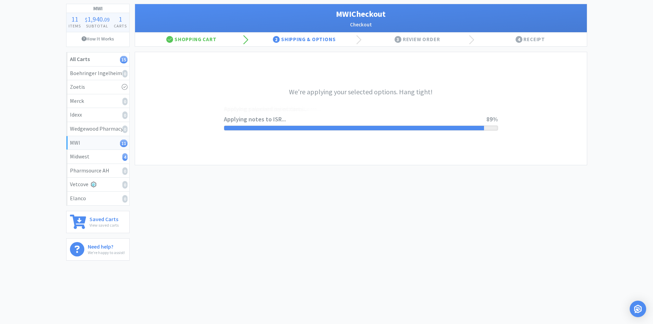
scroll to position [0, 0]
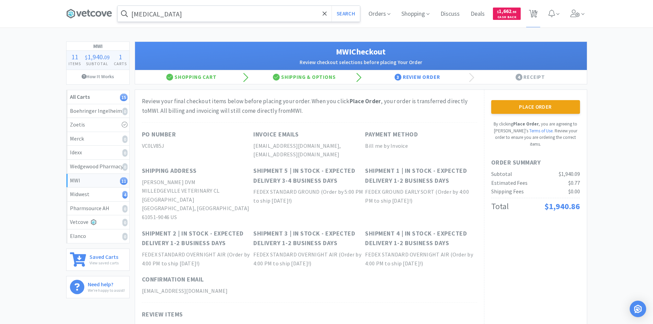
click at [515, 107] on button "Place Order" at bounding box center [535, 107] width 89 height 14
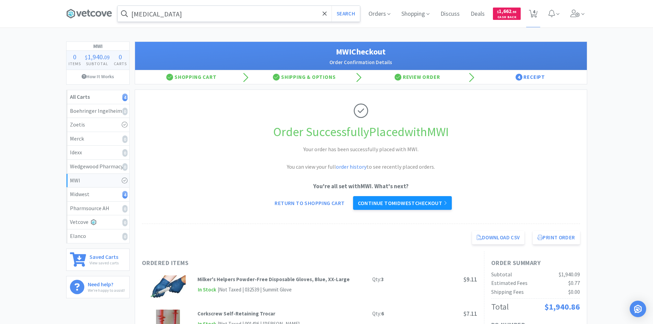
click at [400, 202] on link "Continue to Midwest checkout" at bounding box center [402, 203] width 99 height 14
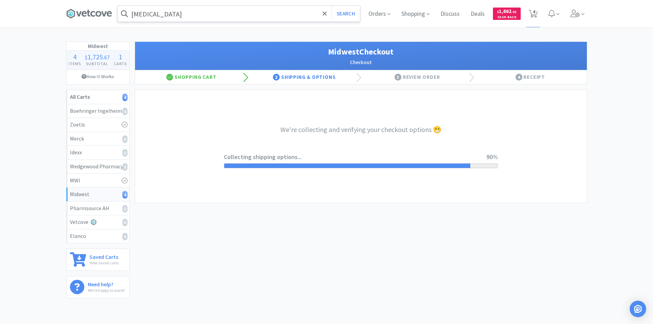
select select "3"
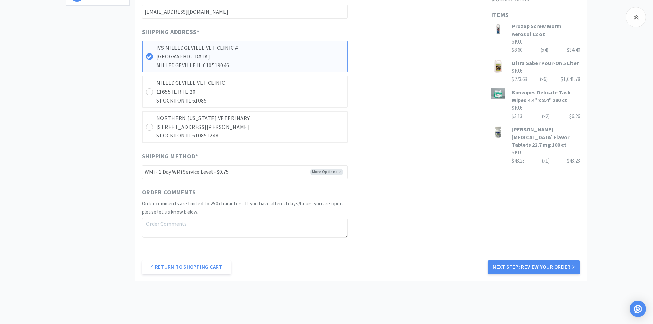
scroll to position [320, 0]
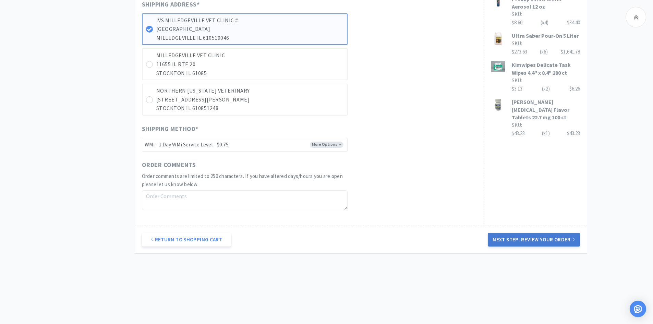
click at [501, 240] on button "Next Step: Review Your Order" at bounding box center [533, 240] width 92 height 14
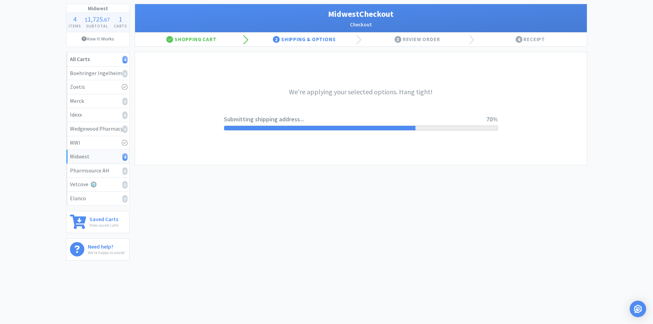
scroll to position [0, 0]
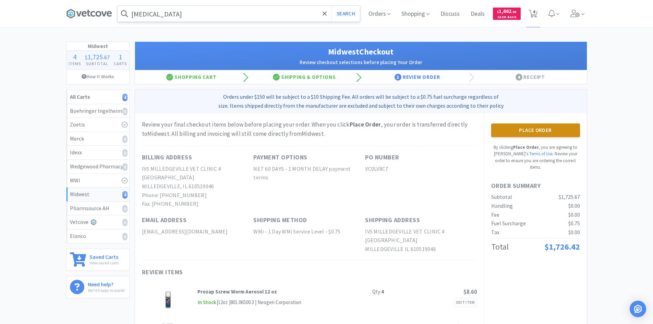
click at [526, 134] on button "Place Order" at bounding box center [535, 130] width 89 height 14
